Goal: Task Accomplishment & Management: Complete application form

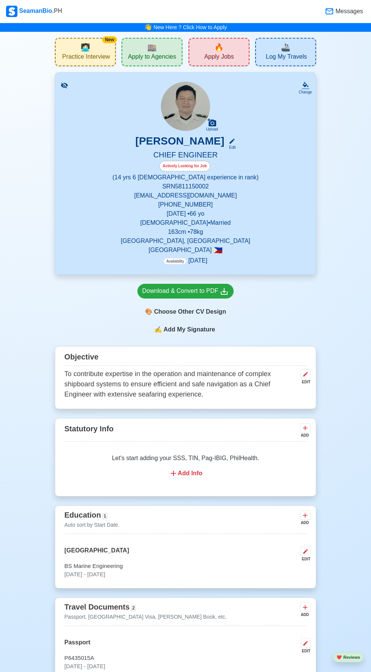
click at [152, 48] on span "🏬" at bounding box center [151, 47] width 9 height 11
click at [224, 53] on span "Apply Jobs" at bounding box center [218, 57] width 29 height 9
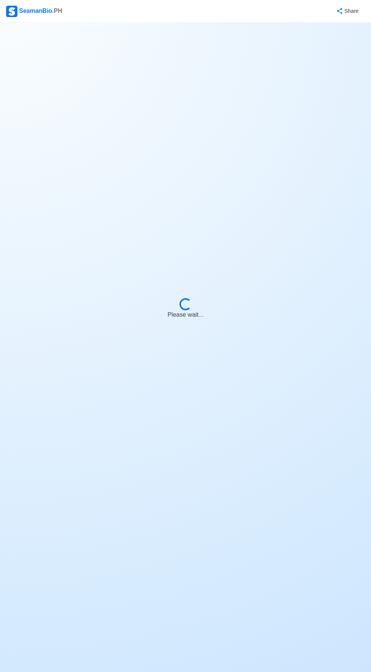
select select "Chief Engineer"
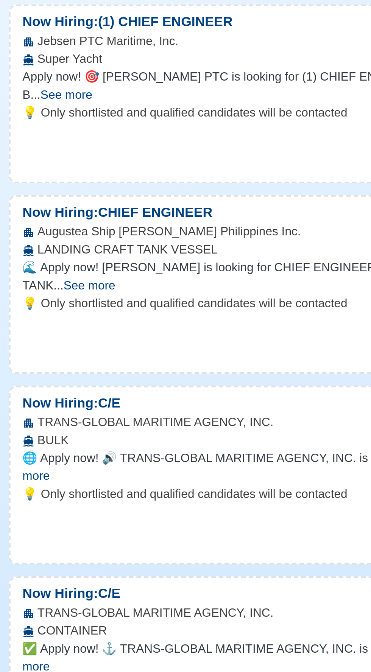
scroll to position [17071, 0]
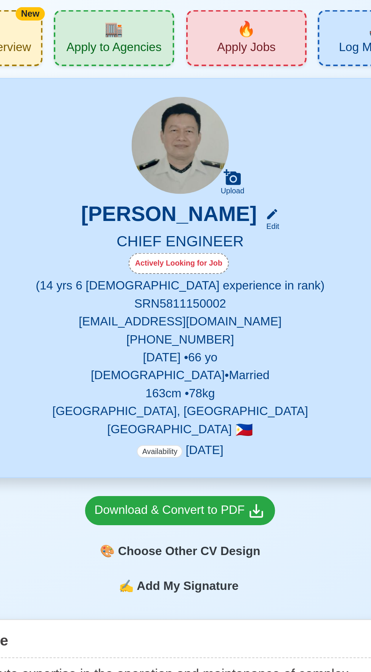
click at [210, 57] on span "Apply Jobs" at bounding box center [218, 57] width 29 height 9
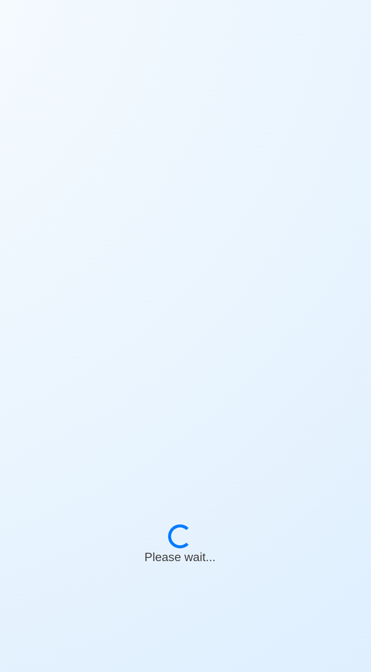
select select "Chief Engineer"
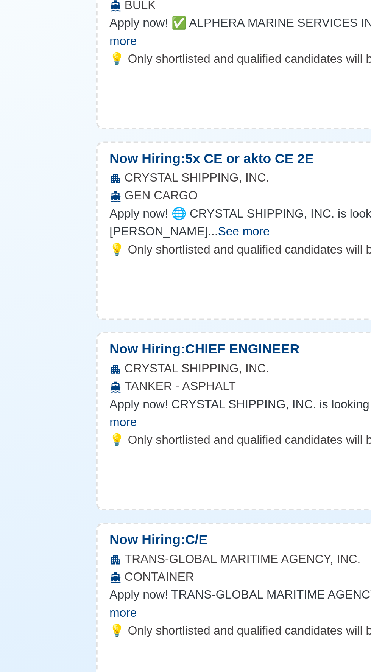
scroll to position [389, 0]
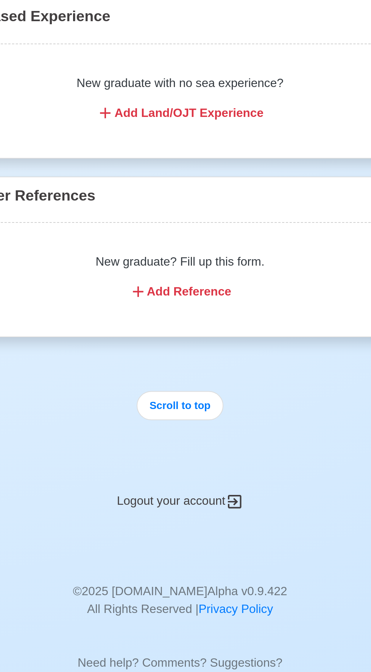
scroll to position [3186, 0]
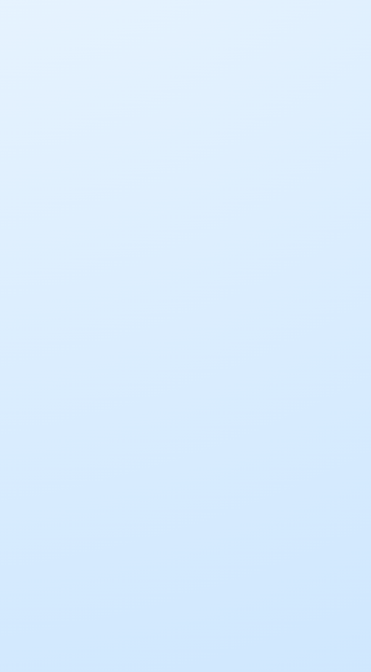
scroll to position [54, 0]
select select "Chief Engineer"
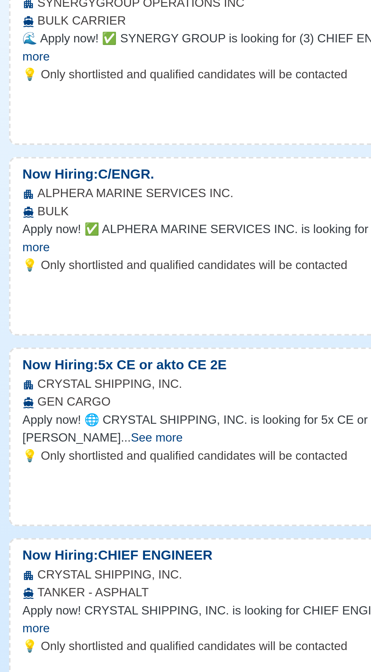
scroll to position [0, 0]
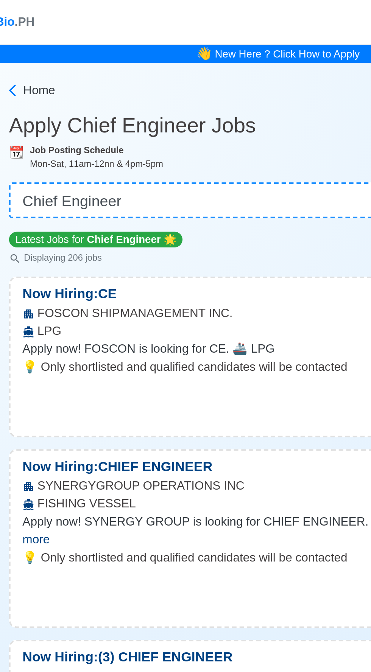
click at [79, 75] on b "Job Posting Schedule" at bounding box center [83, 75] width 47 height 5
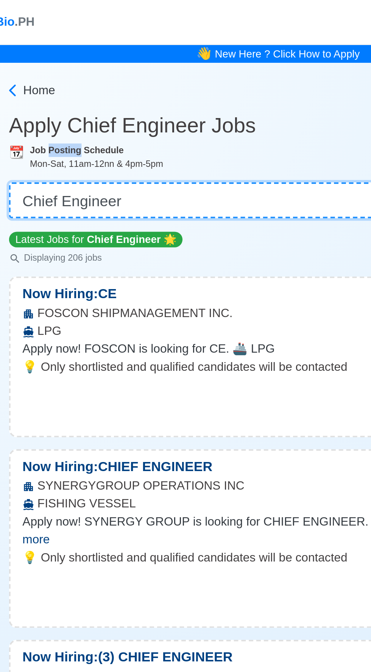
click at [87, 103] on select "👉 Select Rank or Position Master Chief Officer 2nd Officer 3rd Officer Junior O…" at bounding box center [185, 101] width 272 height 18
